Goal: Transaction & Acquisition: Obtain resource

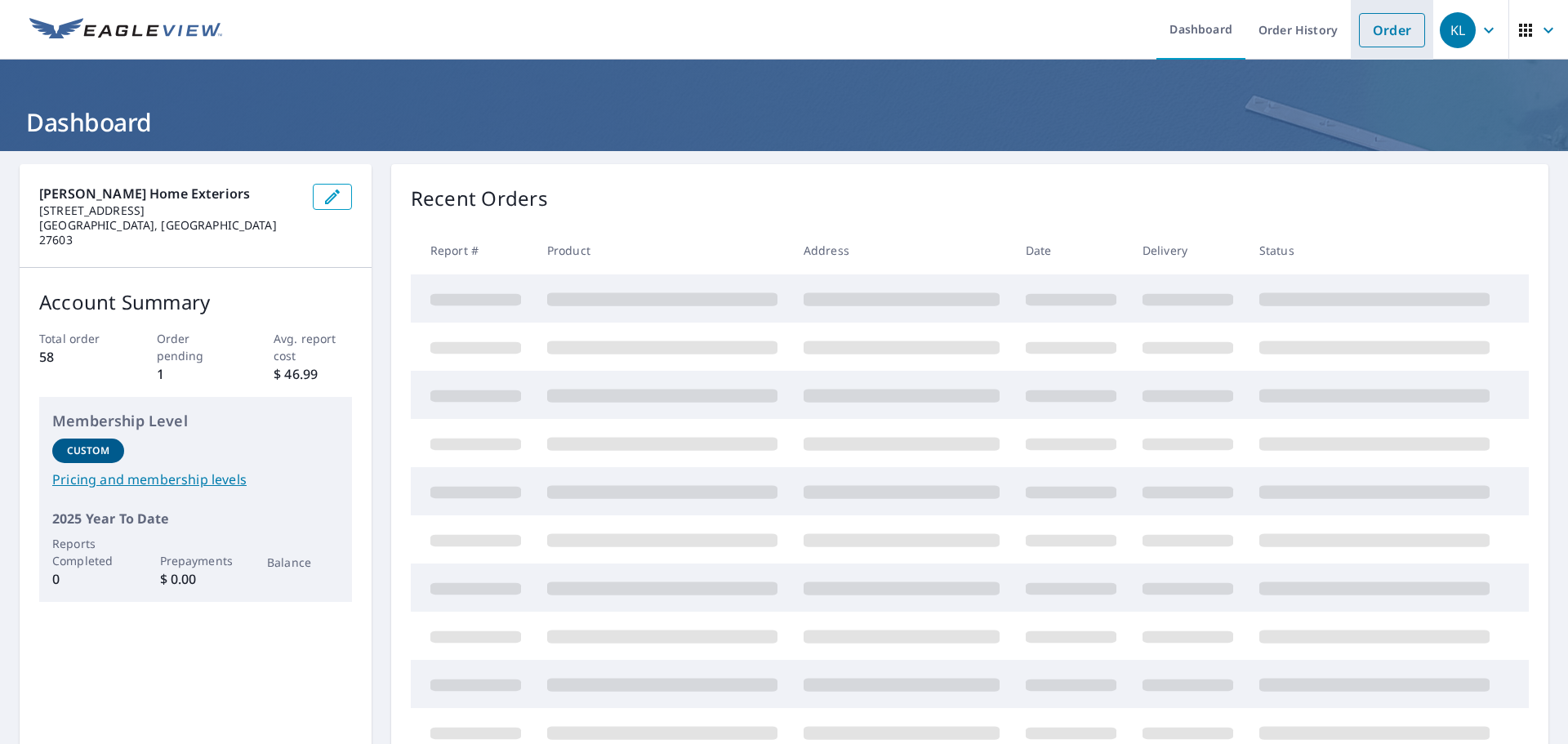
click at [1359, 22] on link "Order" at bounding box center [1392, 31] width 66 height 35
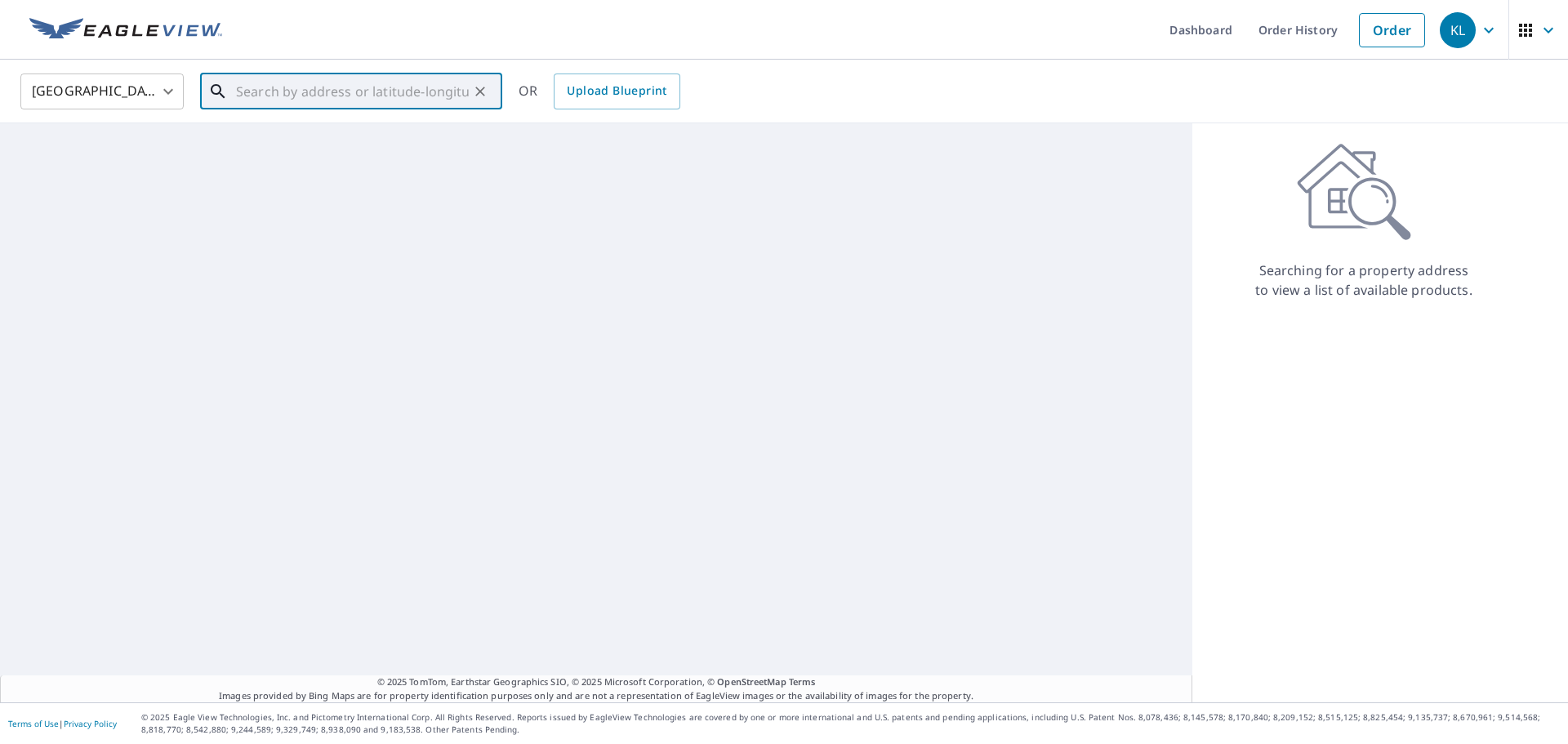
click at [240, 87] on input "text" at bounding box center [352, 91] width 233 height 45
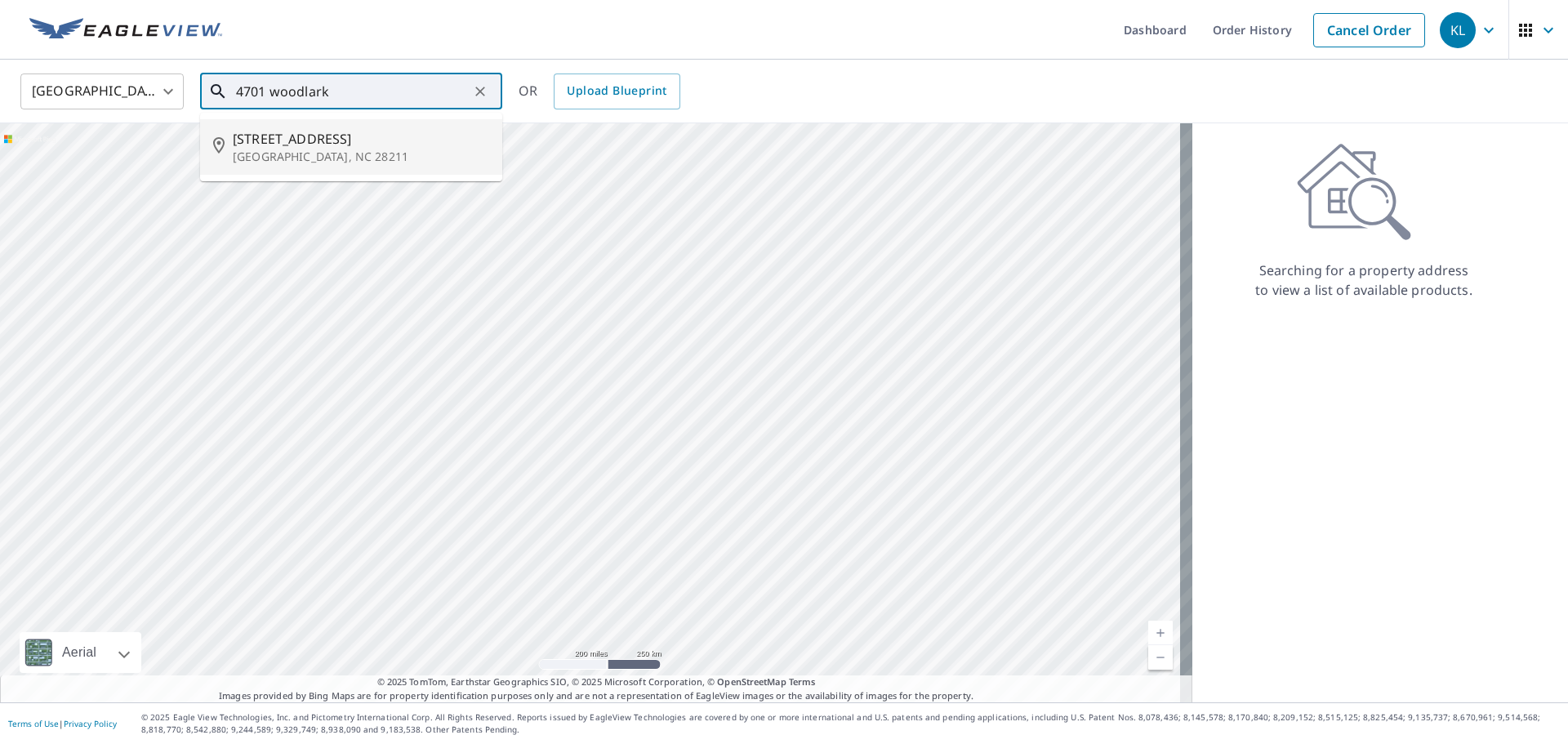
click at [370, 130] on span "[STREET_ADDRESS]" at bounding box center [360, 139] width 257 height 20
type input "[STREET_ADDRESS]"
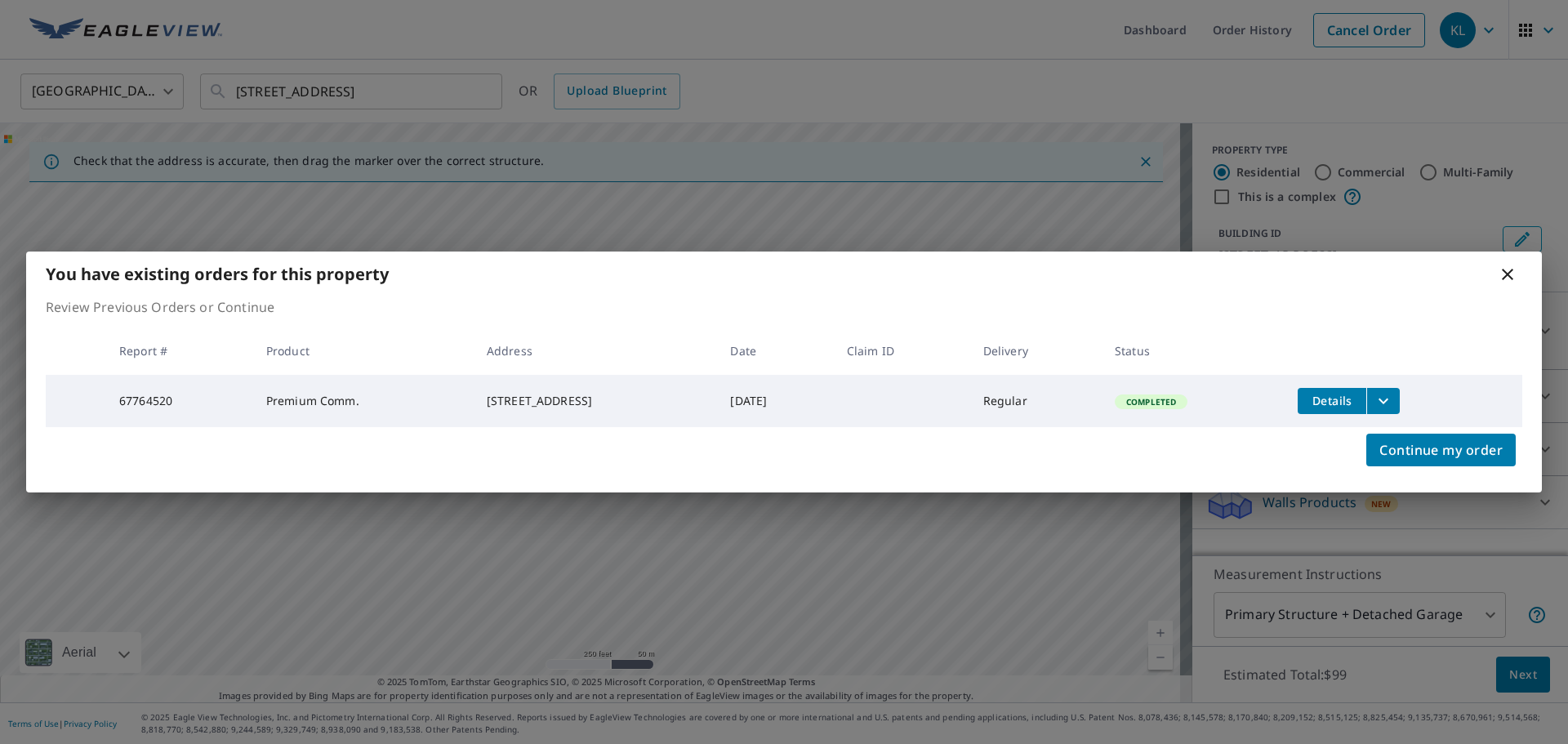
click at [1388, 398] on icon "filesDropdownBtn-67764520" at bounding box center [1383, 400] width 10 height 6
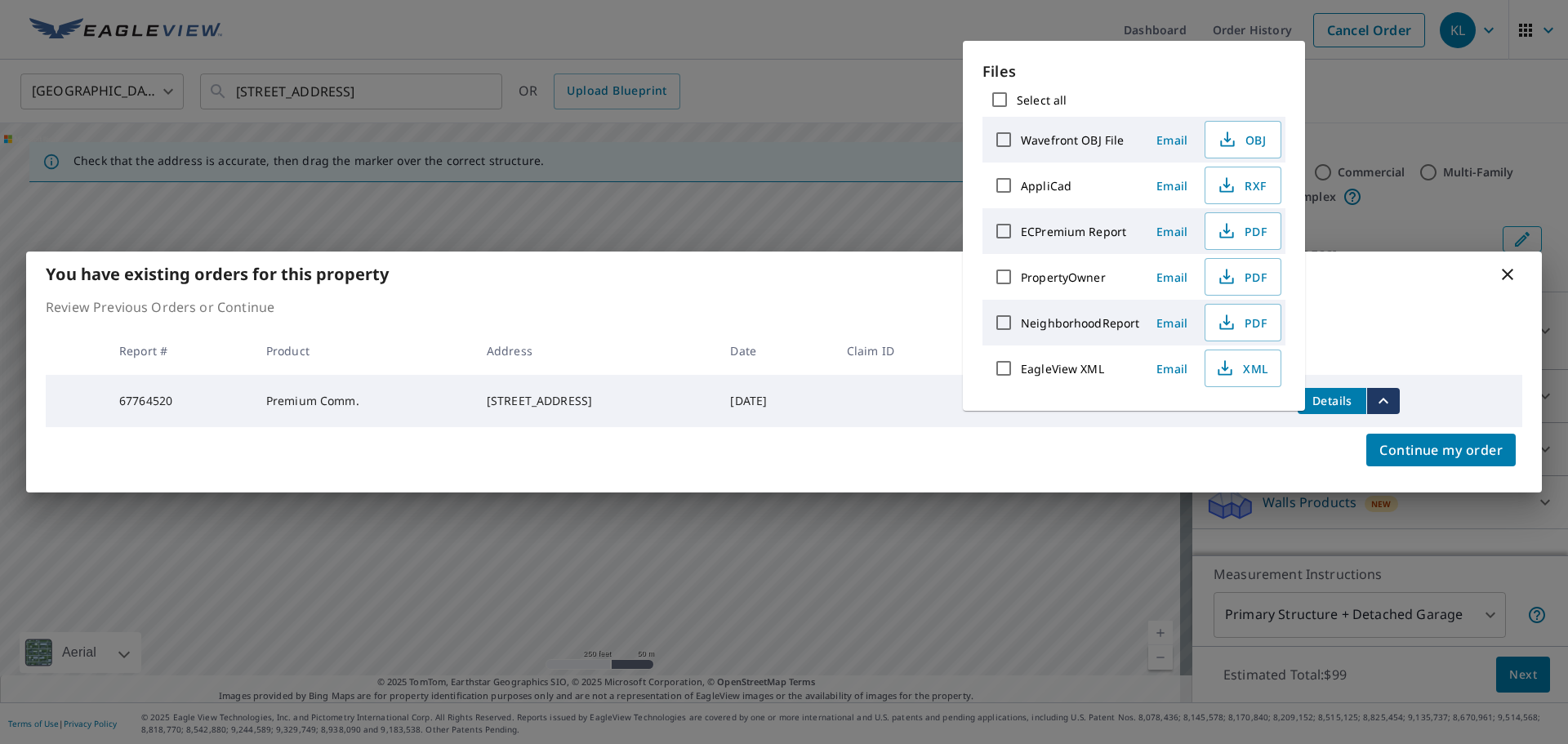
click at [1393, 398] on icon "filesDropdownBtn-67764520" at bounding box center [1384, 401] width 20 height 20
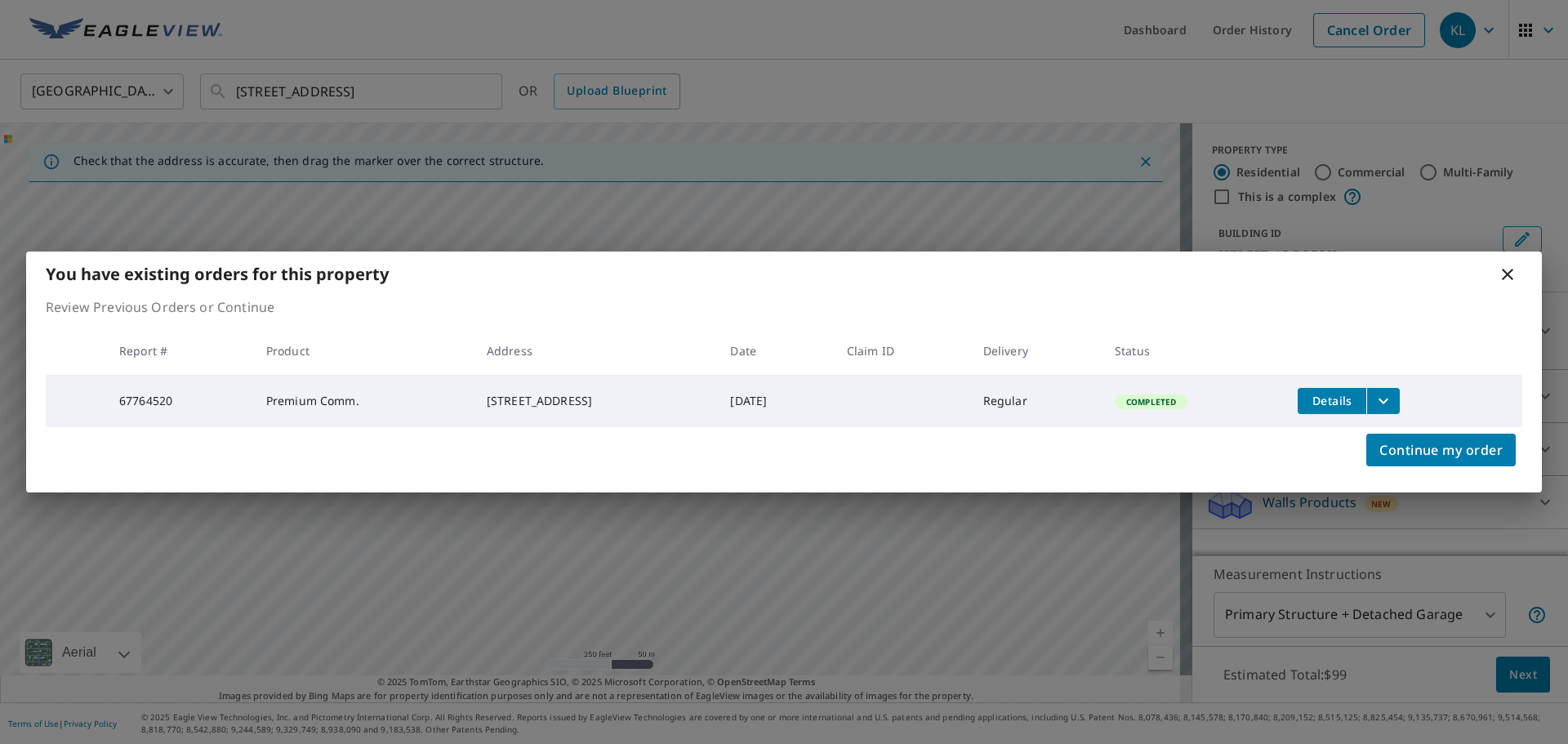
click at [991, 440] on div "Continue my order" at bounding box center [784, 459] width 1516 height 65
click at [1324, 400] on span "Details" at bounding box center [1331, 400] width 49 height 16
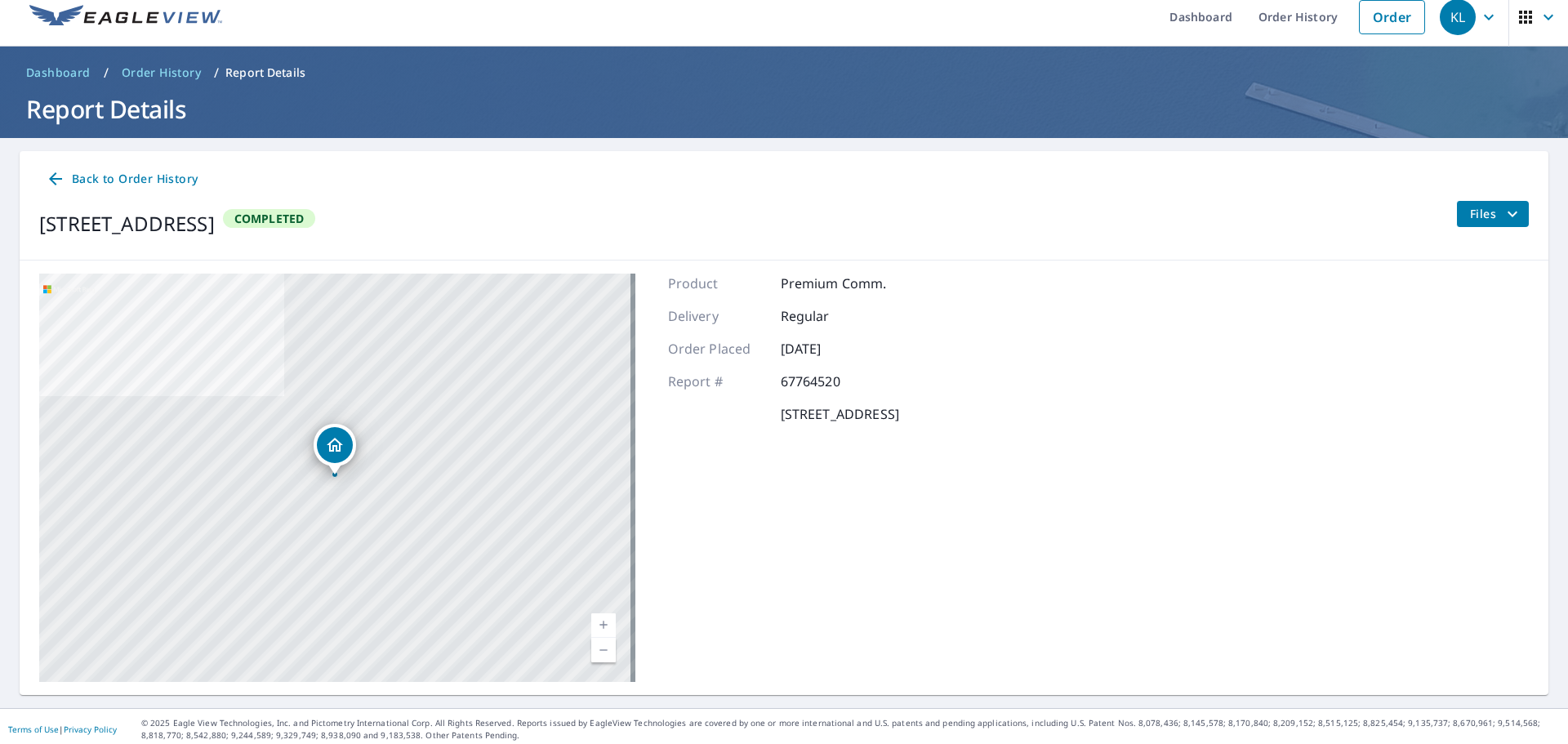
scroll to position [19, 0]
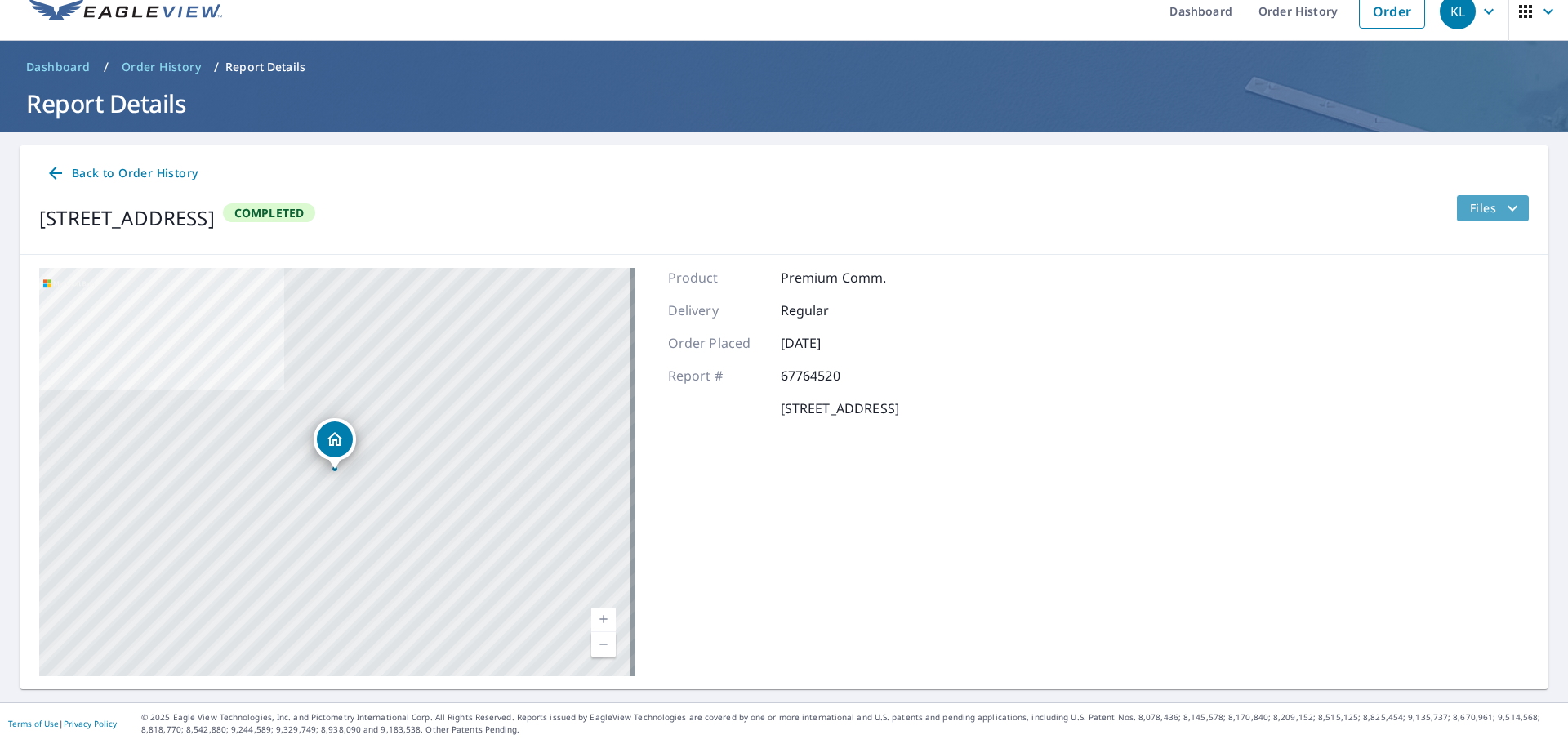
click at [1470, 211] on span "Files" at bounding box center [1495, 209] width 52 height 20
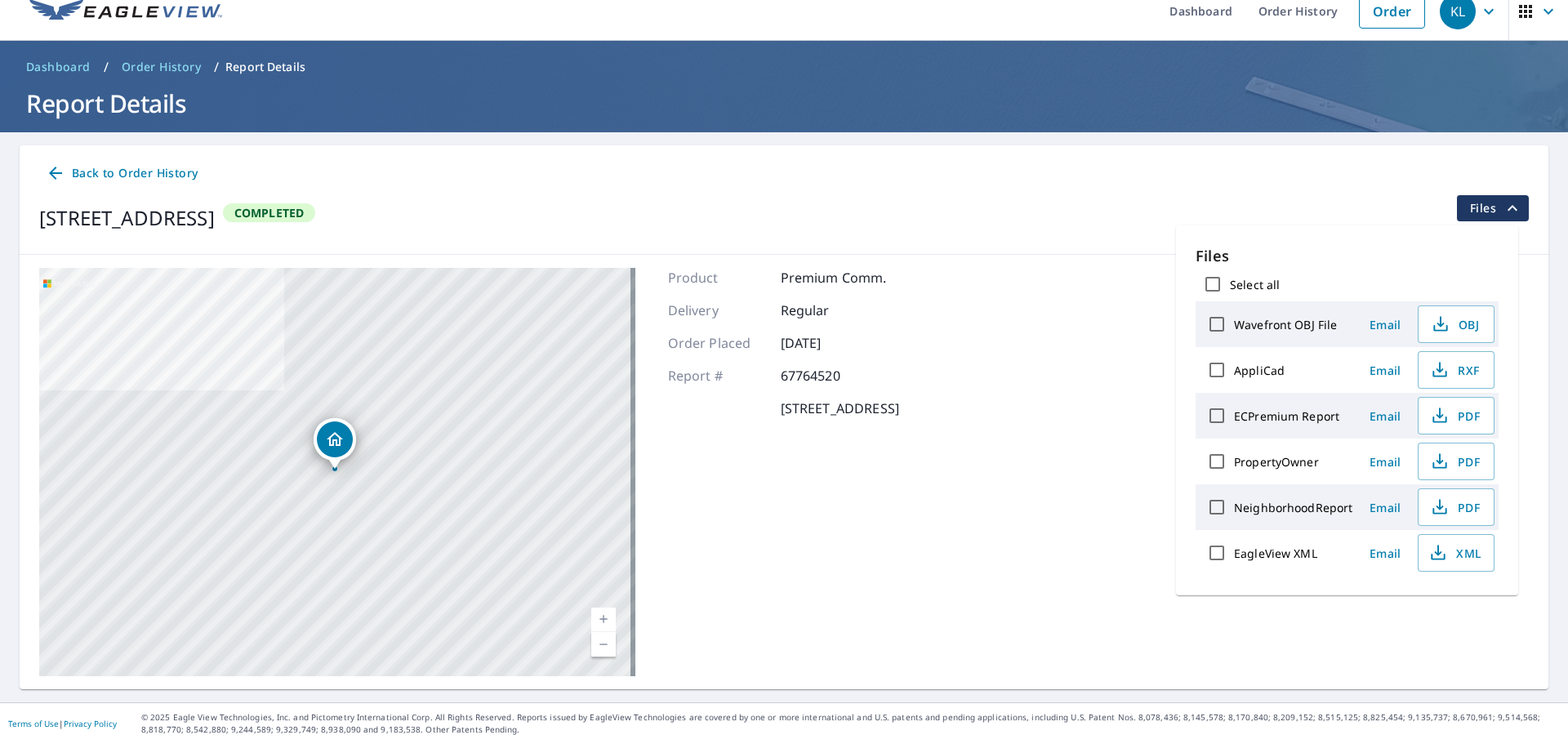
click at [1224, 286] on input "Select all" at bounding box center [1213, 285] width 35 height 35
checkbox input "true"
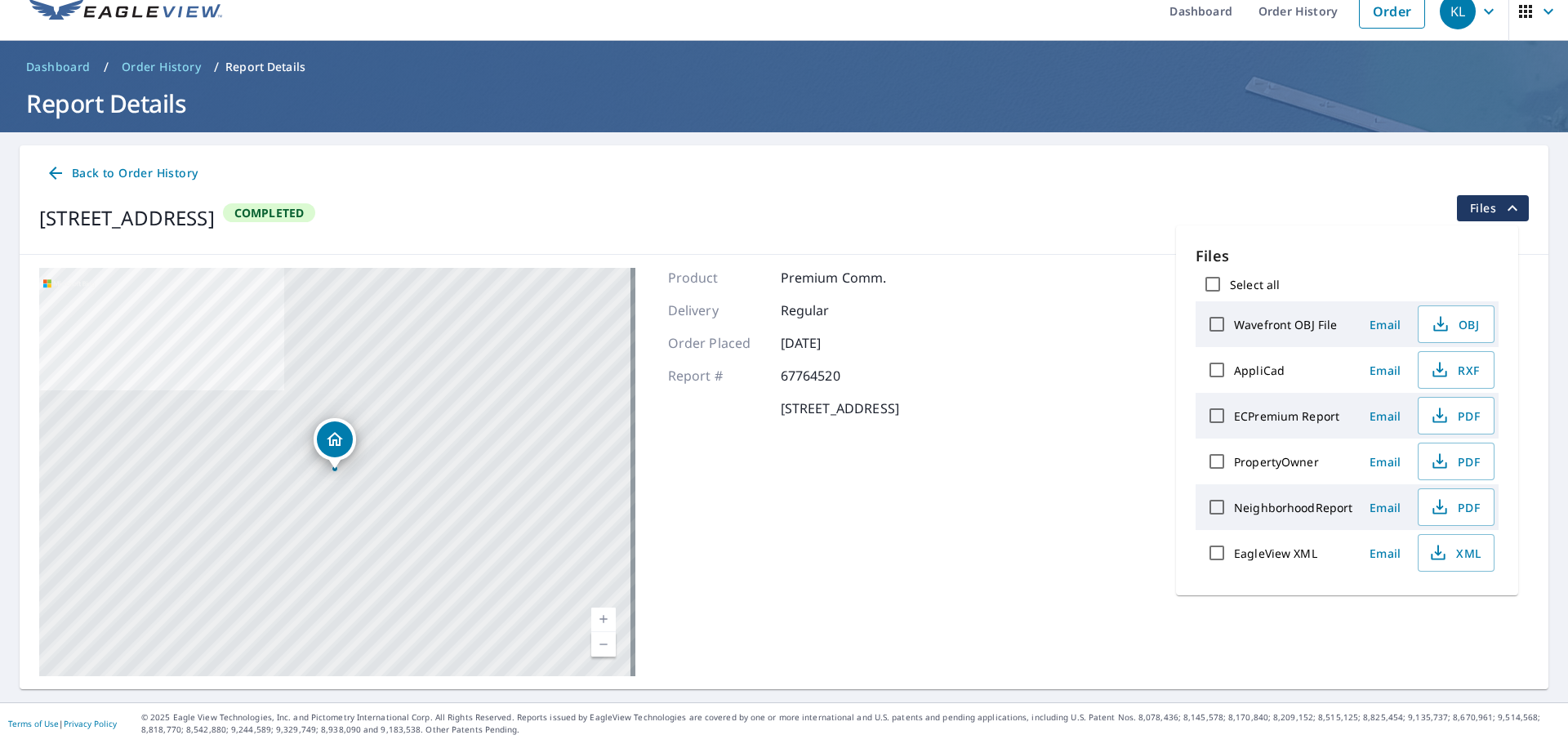
checkbox input "true"
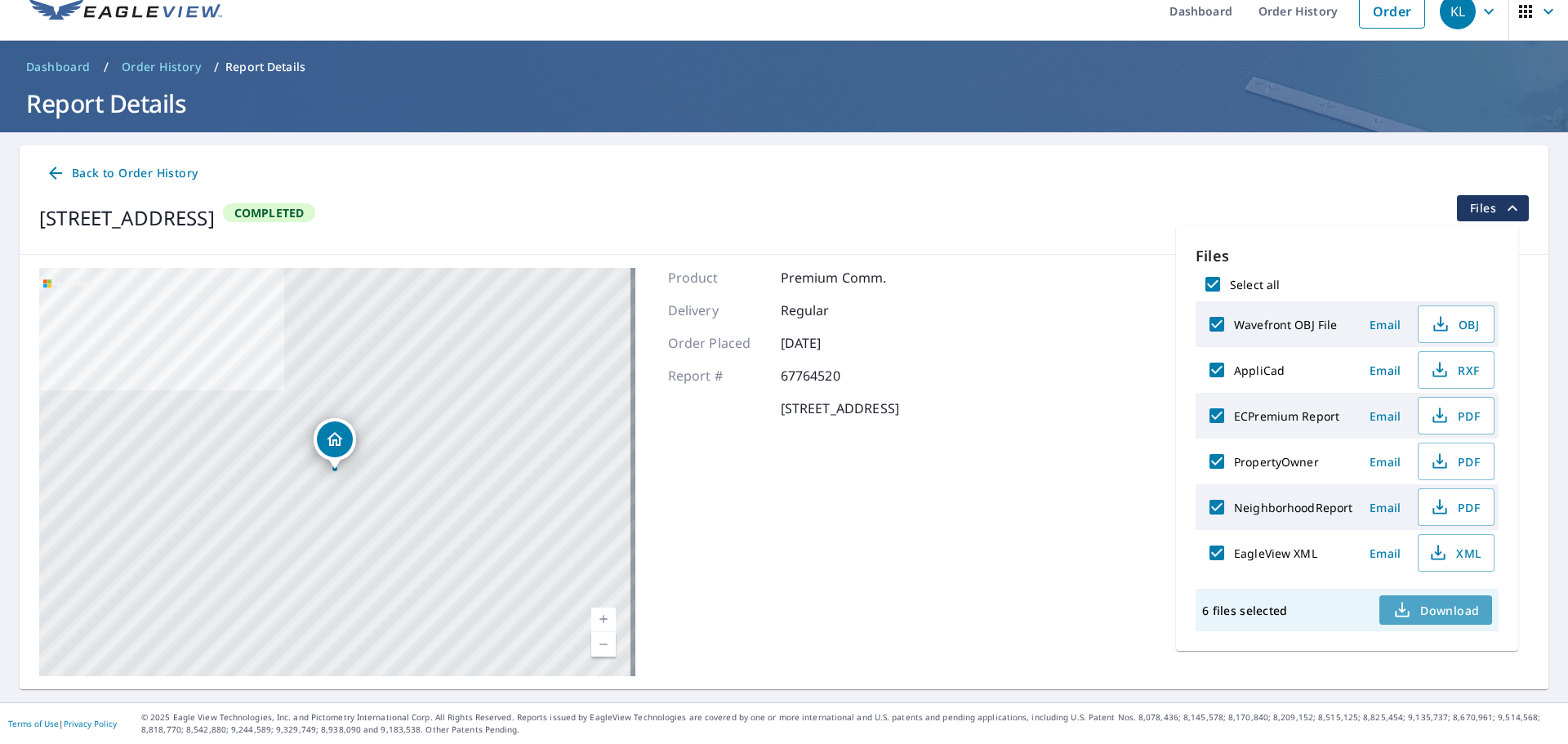
click at [1400, 617] on icon "button" at bounding box center [1402, 615] width 14 height 7
